Goal: Find specific page/section: Find specific page/section

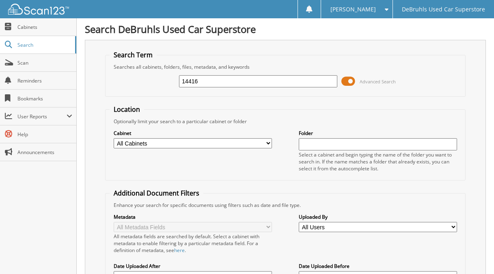
type input "14416-STPRO"
drag, startPoint x: 417, startPoint y: 56, endPoint x: 404, endPoint y: 62, distance: 14.4
click at [417, 56] on fieldset "Search Term Searches all cabinets, folders, files, metadata, and keywords 14416…" at bounding box center [285, 73] width 360 height 46
click at [246, 85] on input "14416-STPRO" at bounding box center [258, 81] width 158 height 12
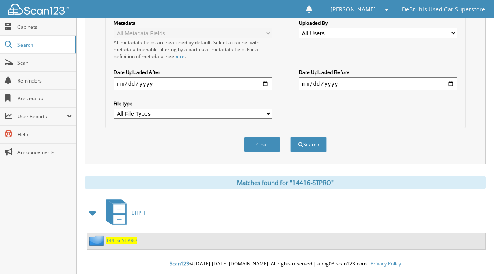
click at [131, 240] on span "14416-STPRO" at bounding box center [121, 240] width 31 height 7
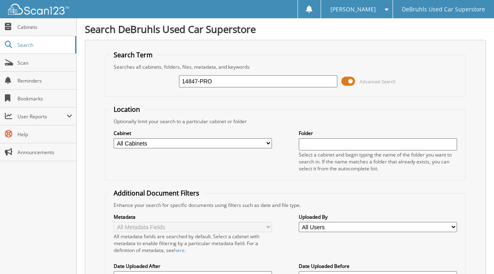
type input "14847-PRO"
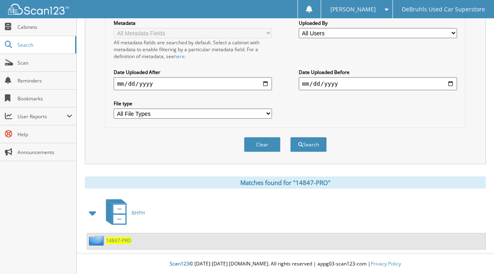
click at [125, 240] on span "14847-PRO" at bounding box center [118, 240] width 25 height 7
